Goal: Navigation & Orientation: Find specific page/section

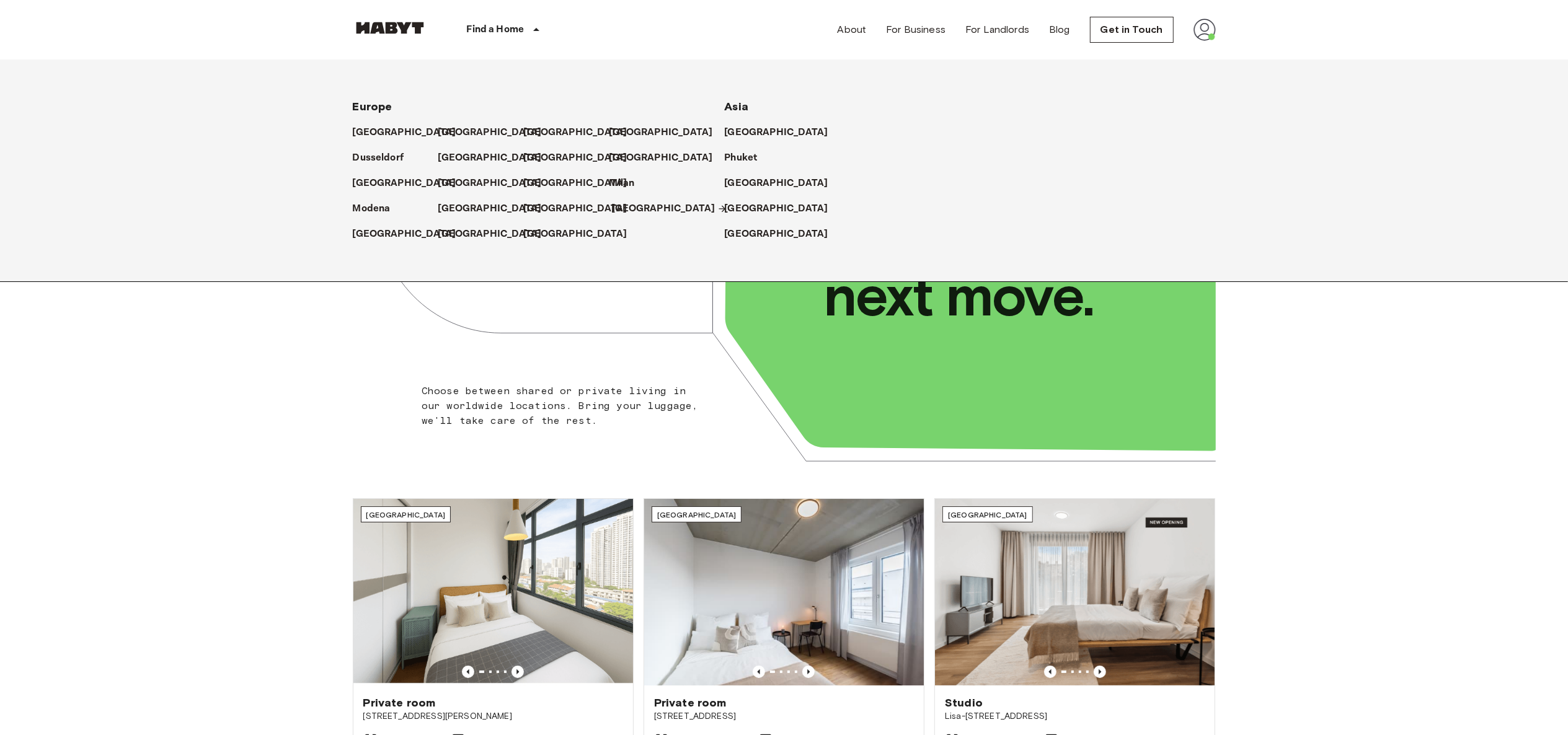
click at [626, 210] on p "[GEOGRAPHIC_DATA]" at bounding box center [664, 209] width 104 height 15
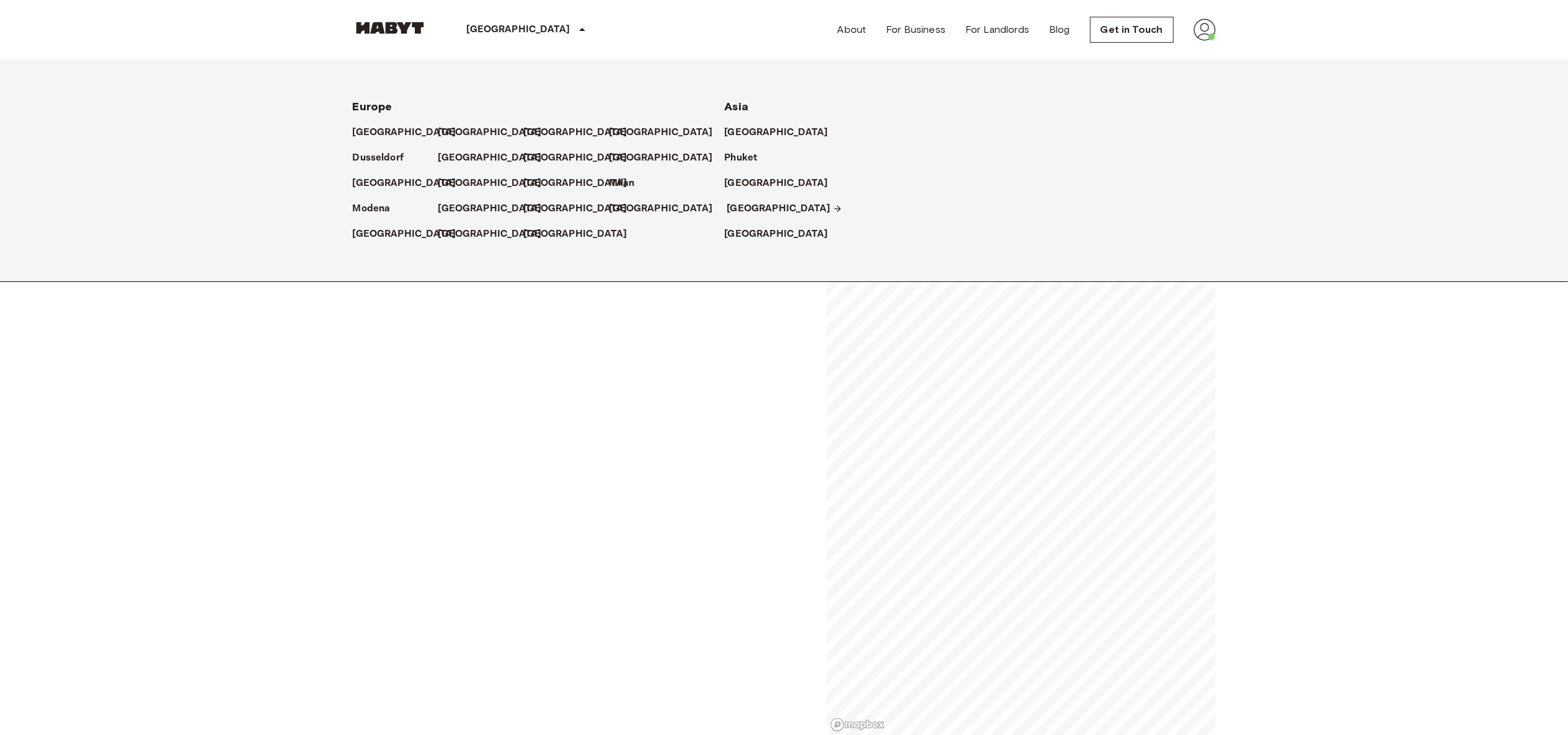
click at [752, 204] on p "[GEOGRAPHIC_DATA]" at bounding box center [779, 209] width 104 height 15
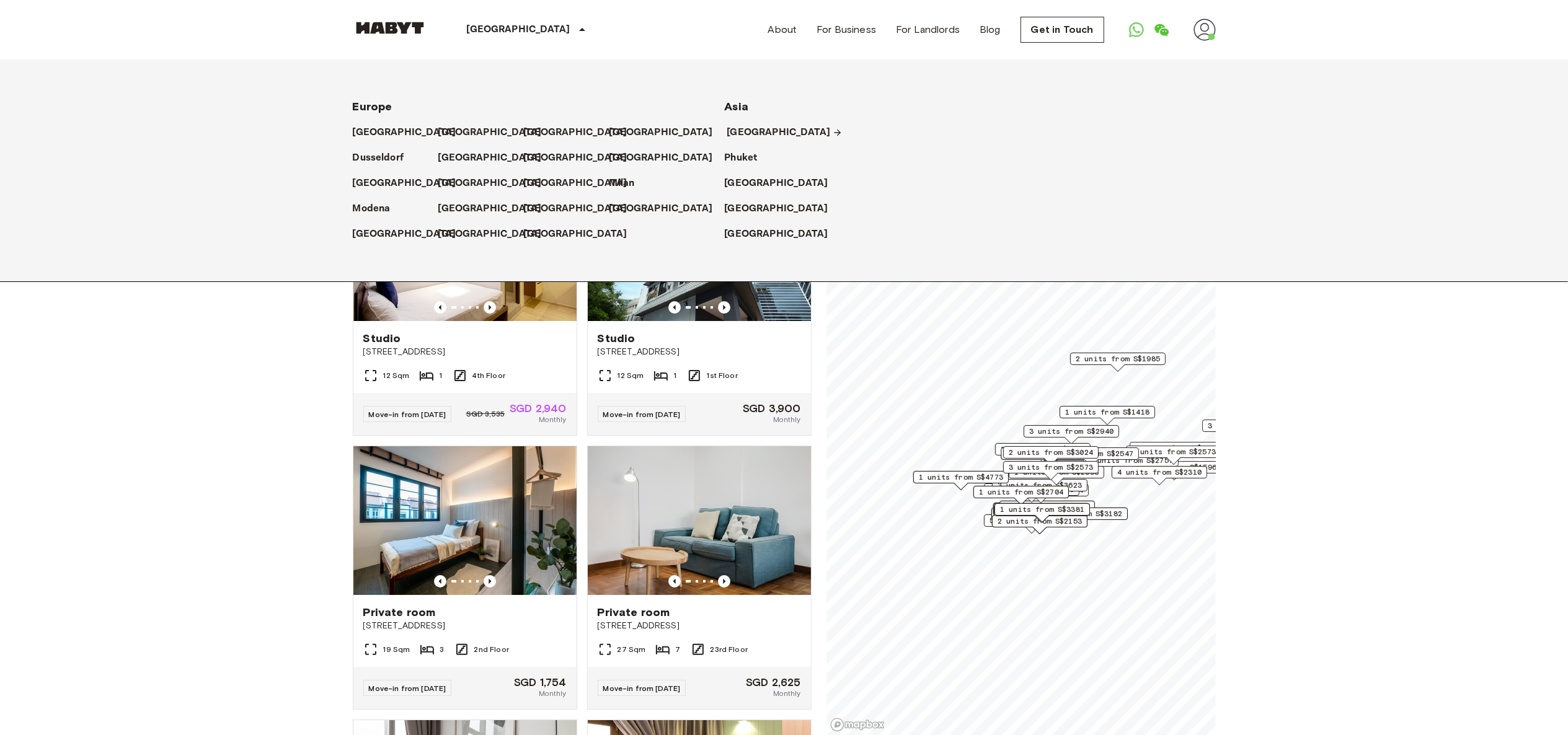
click at [744, 134] on p "[GEOGRAPHIC_DATA]" at bounding box center [779, 133] width 104 height 15
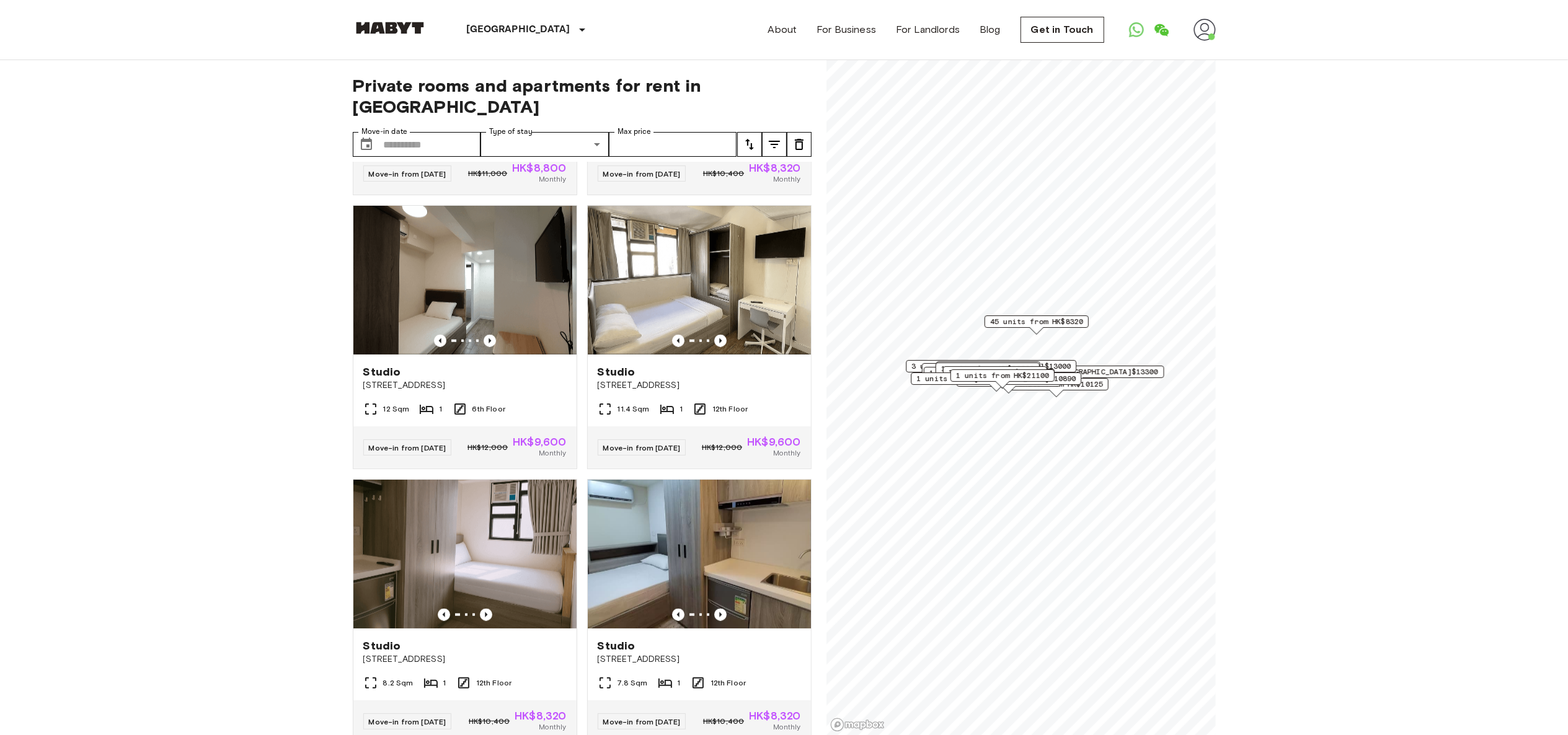
scroll to position [1337, 0]
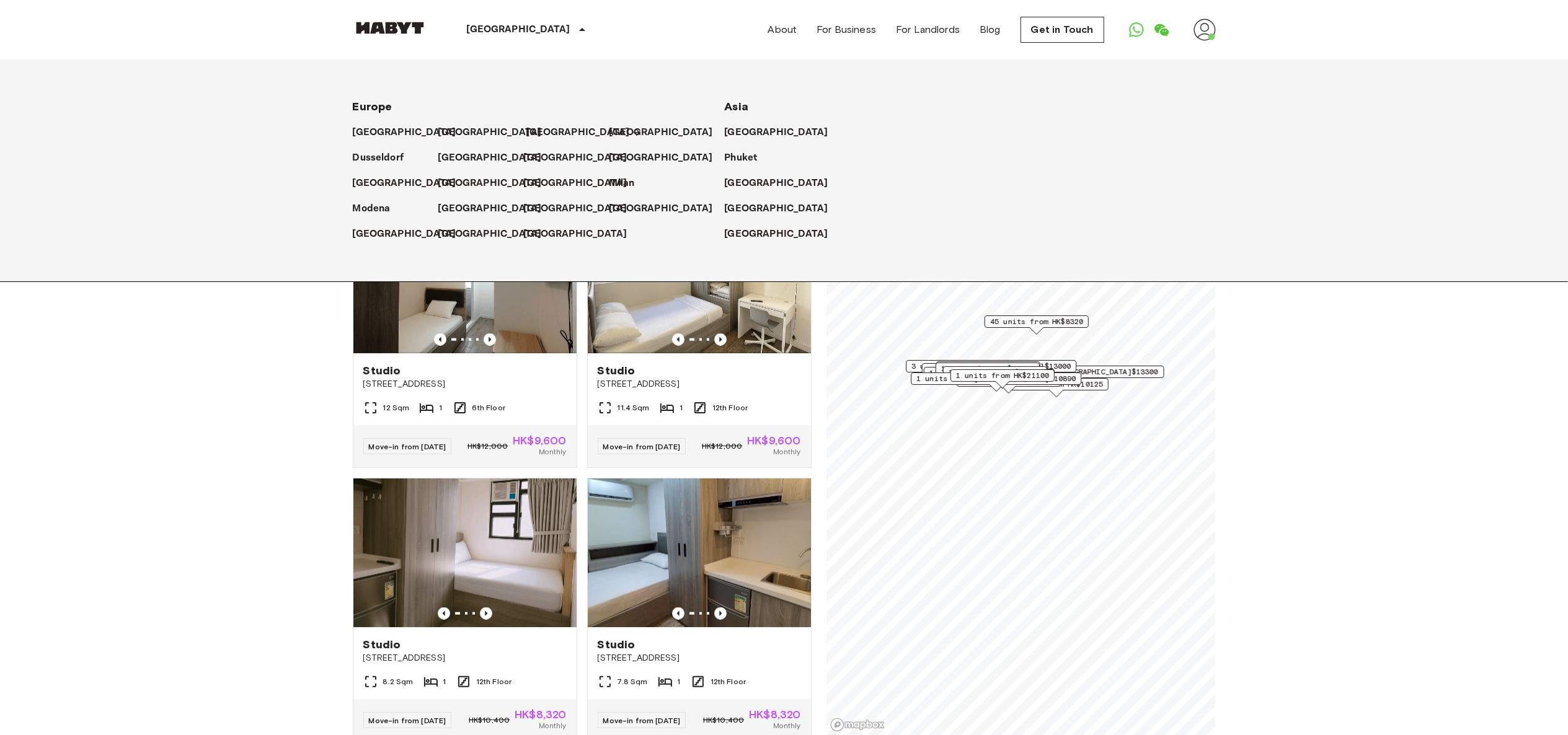
click at [546, 131] on p "[GEOGRAPHIC_DATA]" at bounding box center [578, 133] width 104 height 15
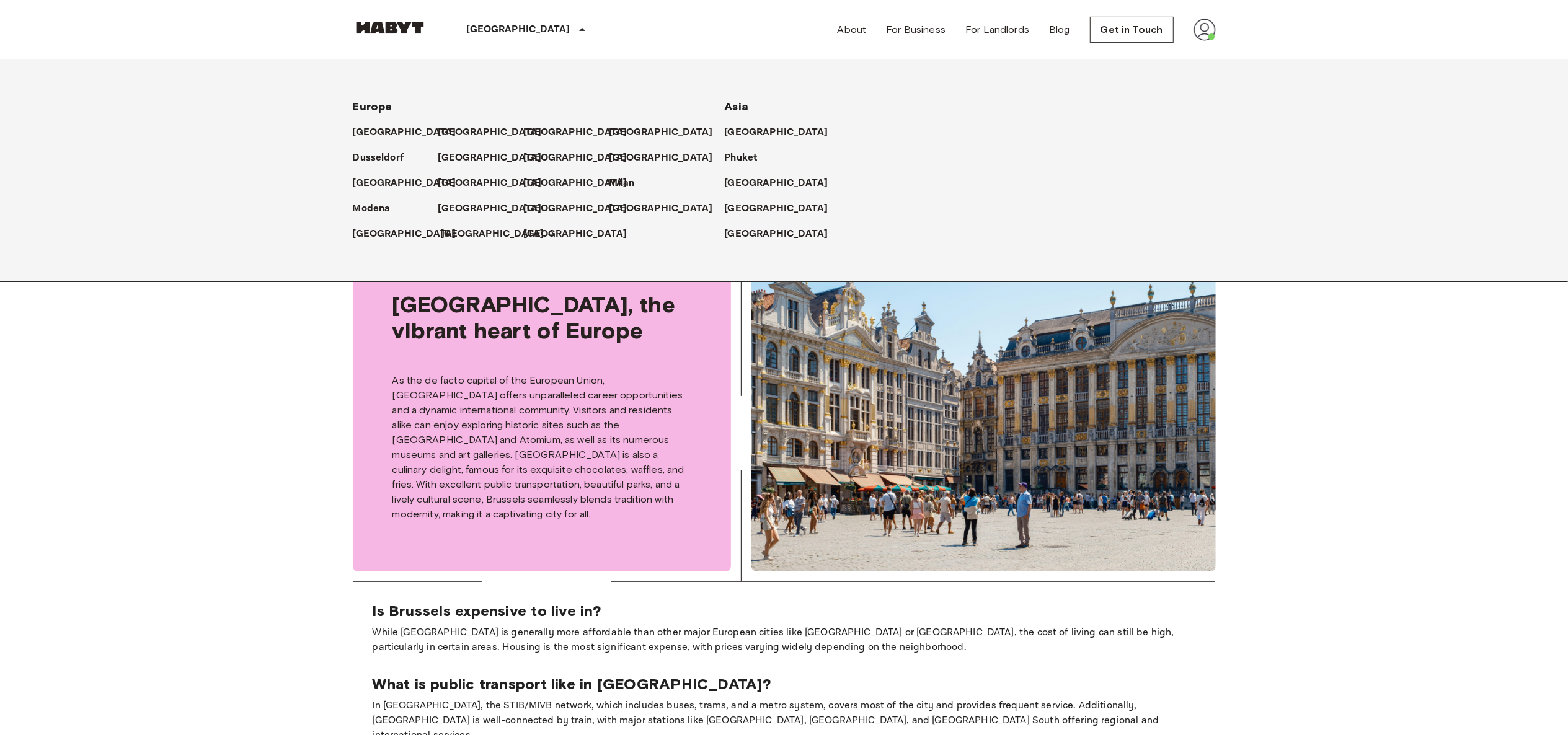
click at [465, 241] on p "[GEOGRAPHIC_DATA]" at bounding box center [493, 234] width 104 height 15
